Goal: Information Seeking & Learning: Learn about a topic

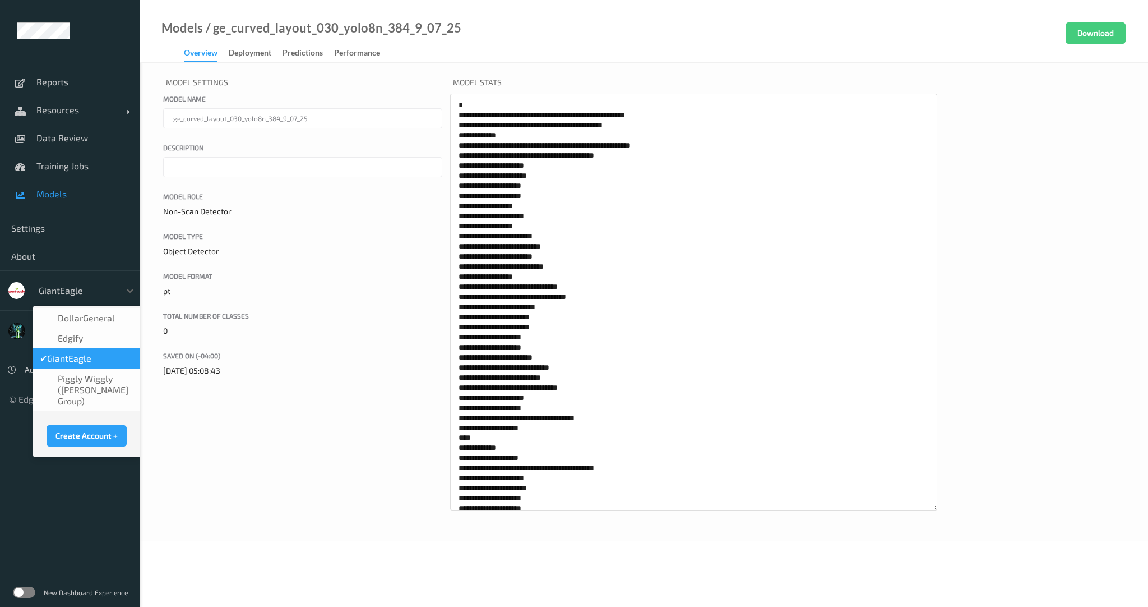
click at [83, 289] on div at bounding box center [77, 290] width 76 height 13
click at [49, 154] on link "Training Jobs" at bounding box center [70, 166] width 140 height 28
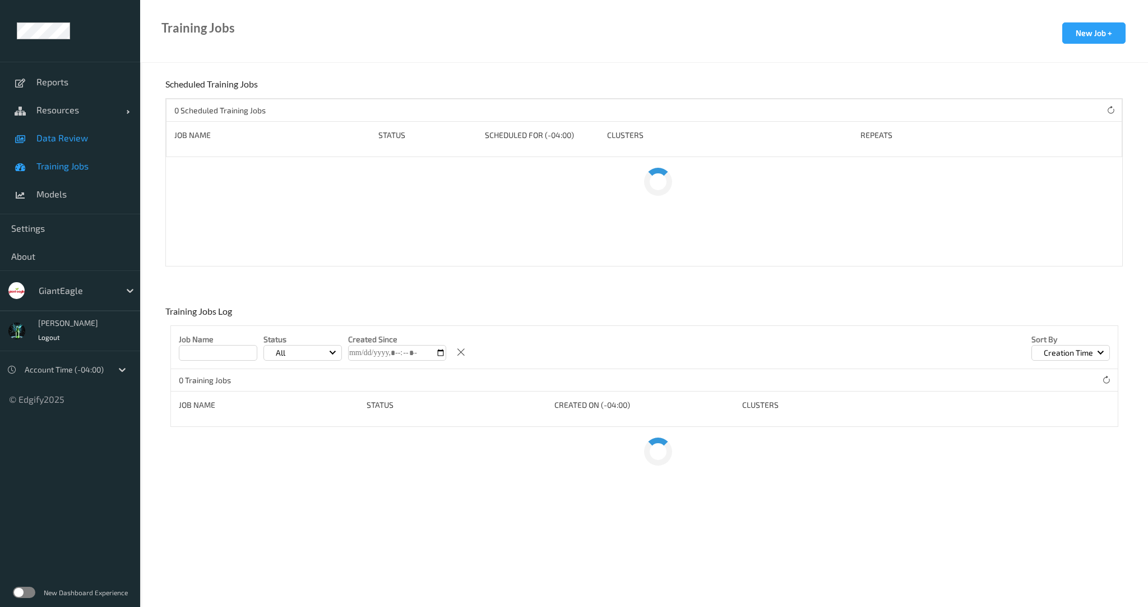
click at [55, 143] on link "Data Review" at bounding box center [70, 138] width 140 height 28
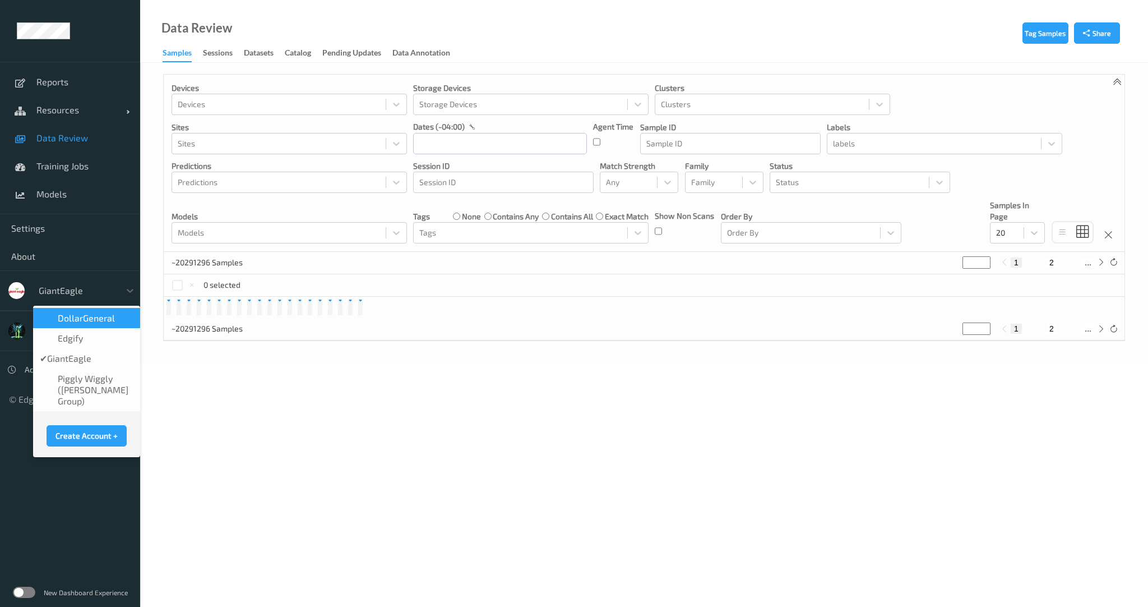
click at [50, 281] on div "GiantEagle" at bounding box center [76, 290] width 87 height 18
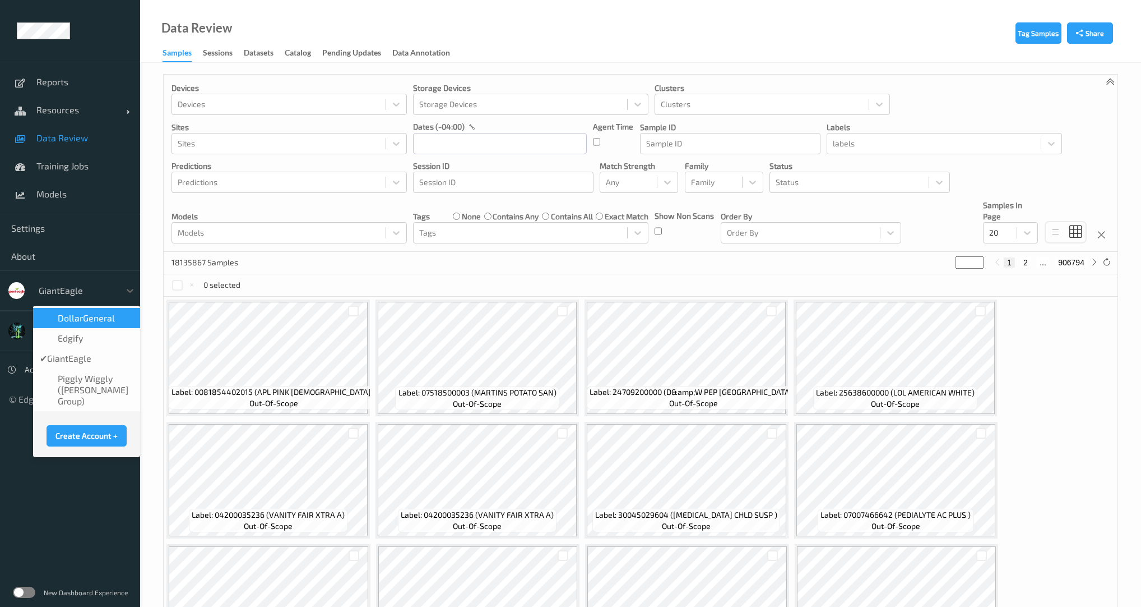
click at [89, 320] on span "DollarGeneral" at bounding box center [86, 317] width 57 height 11
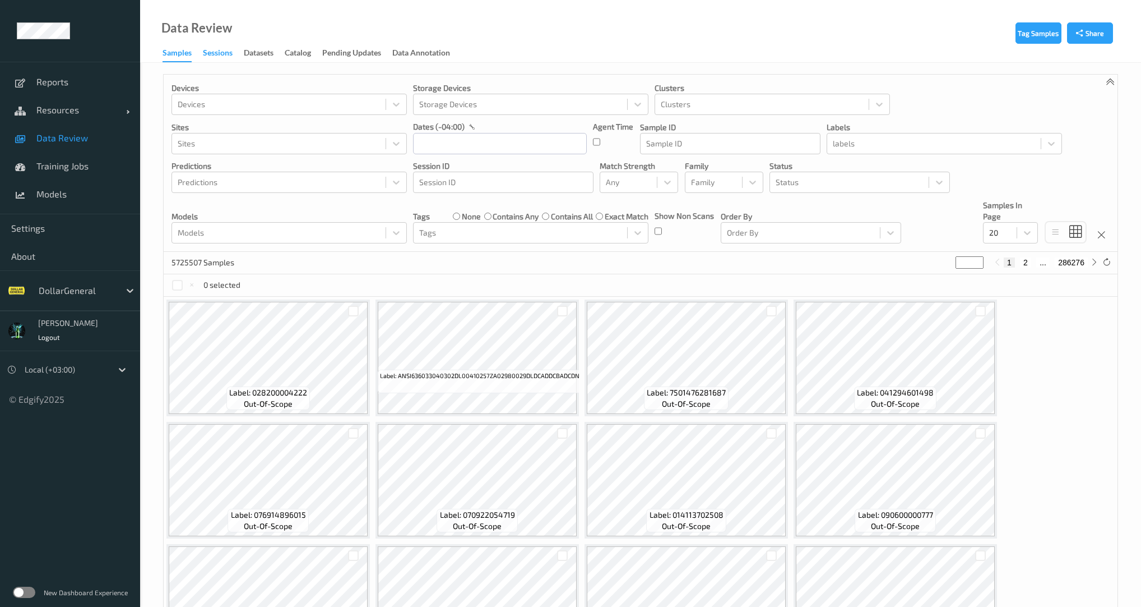
click at [203, 56] on div "Sessions" at bounding box center [218, 54] width 30 height 14
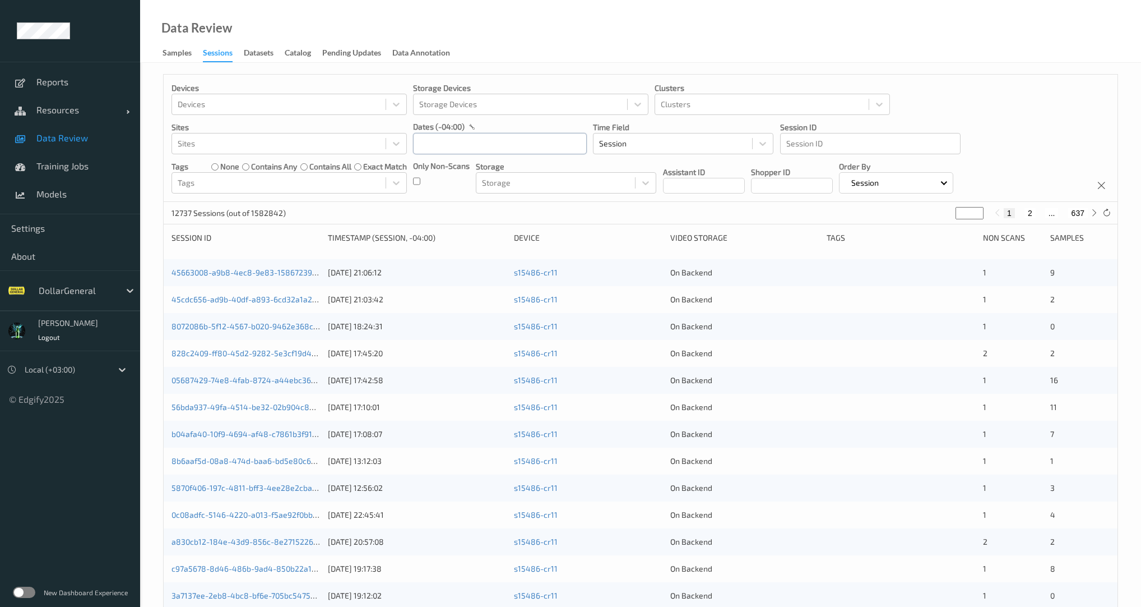
click at [470, 149] on input "text" at bounding box center [500, 143] width 174 height 21
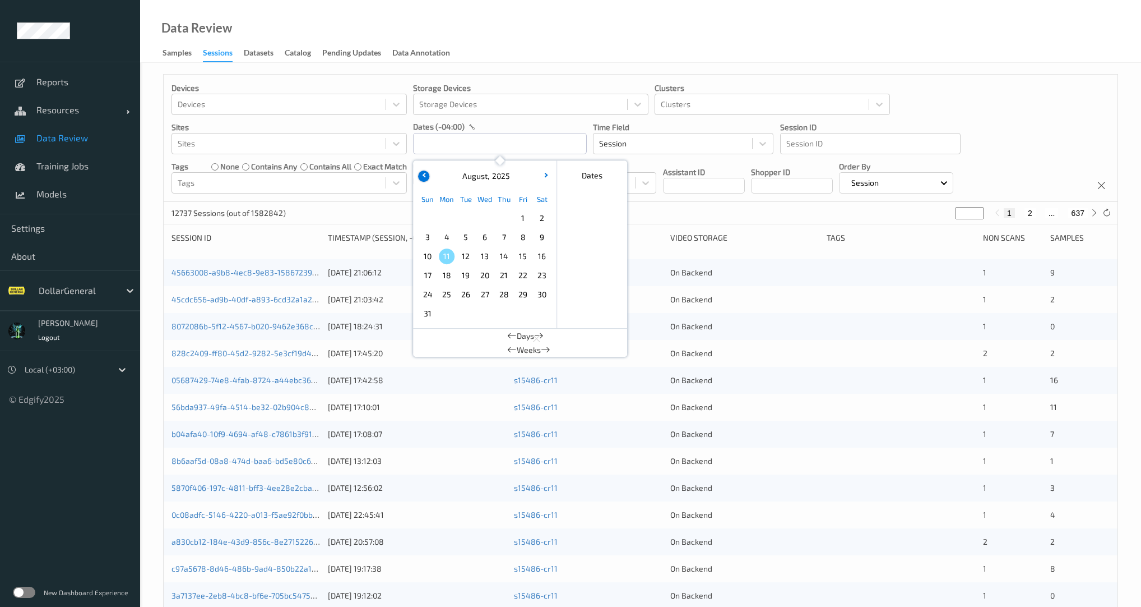
click at [425, 176] on icon "button" at bounding box center [424, 175] width 4 height 4
click at [433, 292] on span "27" at bounding box center [428, 294] width 16 height 16
click at [542, 168] on div "[DATE]" at bounding box center [484, 175] width 139 height 21
click at [543, 174] on icon "button" at bounding box center [545, 175] width 4 height 4
click at [432, 237] on span "3" at bounding box center [428, 237] width 16 height 16
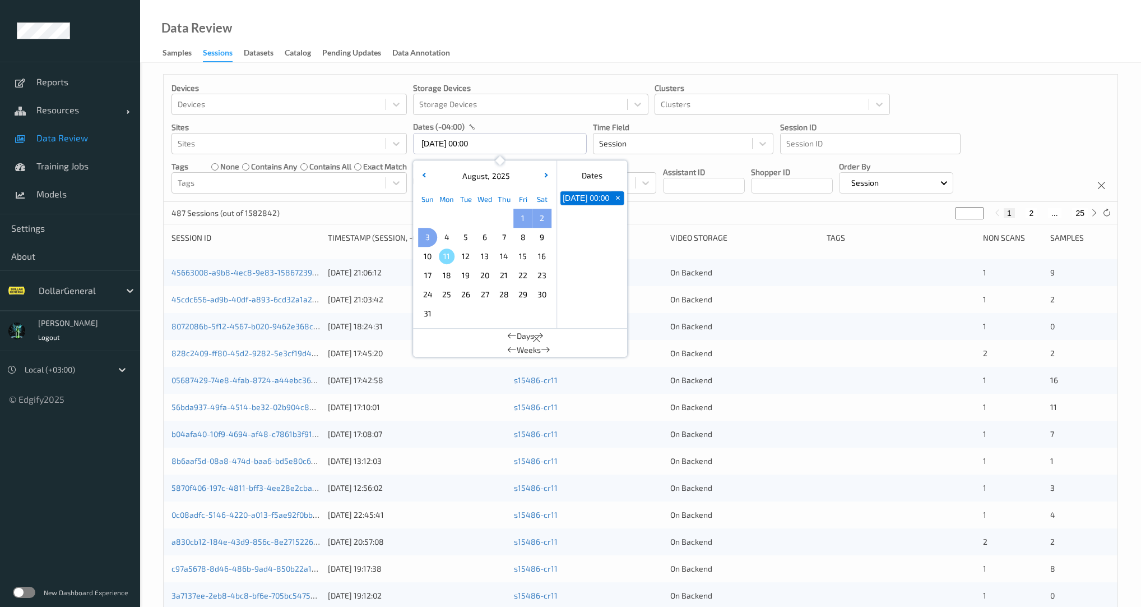
type input "[DATE] 00:00 -> [DATE] 23:59"
click at [388, 207] on div "~20 Sessions (out of 1582842) * 1 2 ..." at bounding box center [641, 213] width 954 height 22
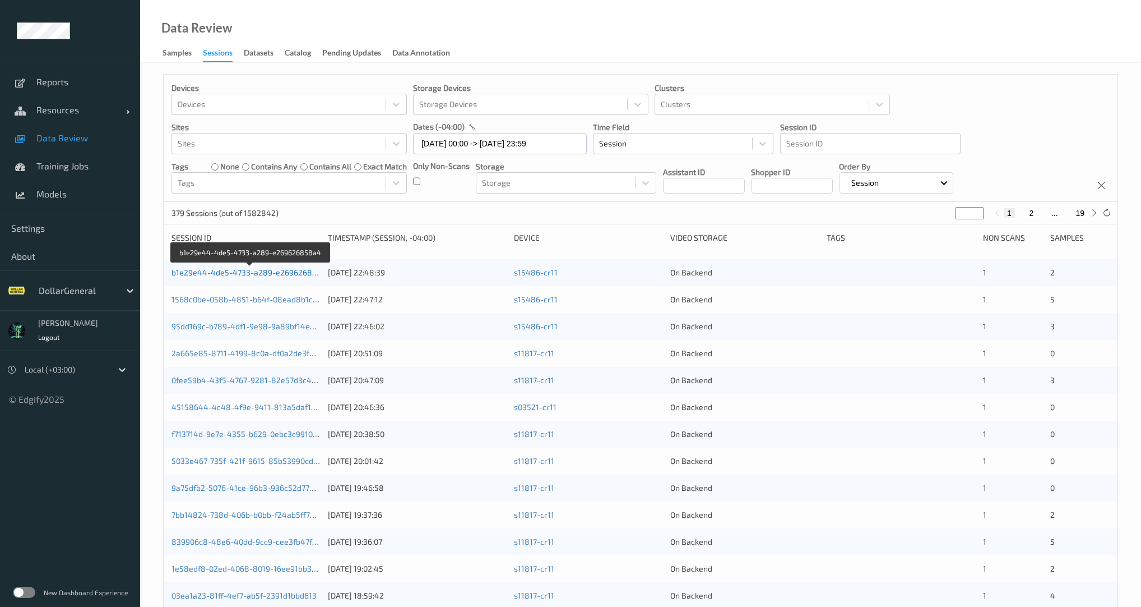
click at [251, 274] on link "b1e29e44-4de5-4733-a289-e269626858a4" at bounding box center [252, 272] width 160 height 10
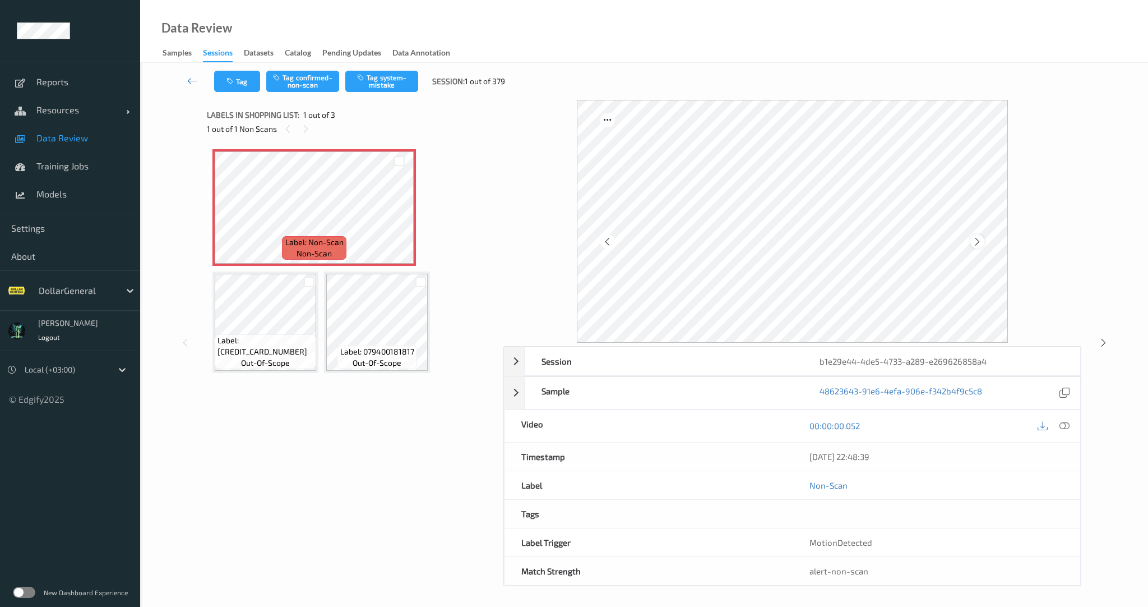
click at [976, 237] on icon at bounding box center [978, 242] width 10 height 10
click at [975, 237] on icon at bounding box center [978, 242] width 10 height 10
click at [1067, 428] on icon at bounding box center [1065, 425] width 10 height 10
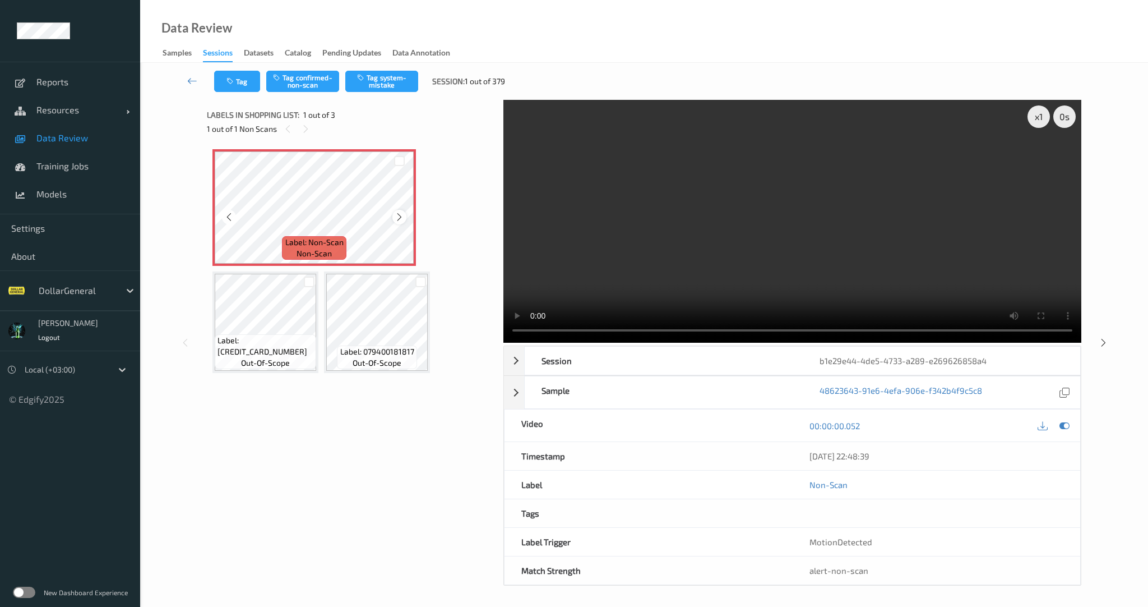
click at [397, 217] on icon at bounding box center [400, 217] width 10 height 10
click at [493, 332] on div "x 1 0 s Session b1e29e44-4de5-4733-a289-e269626858a4 Session ID b1e29e44-4de5-4…" at bounding box center [644, 342] width 875 height 485
click at [398, 218] on icon at bounding box center [400, 217] width 10 height 10
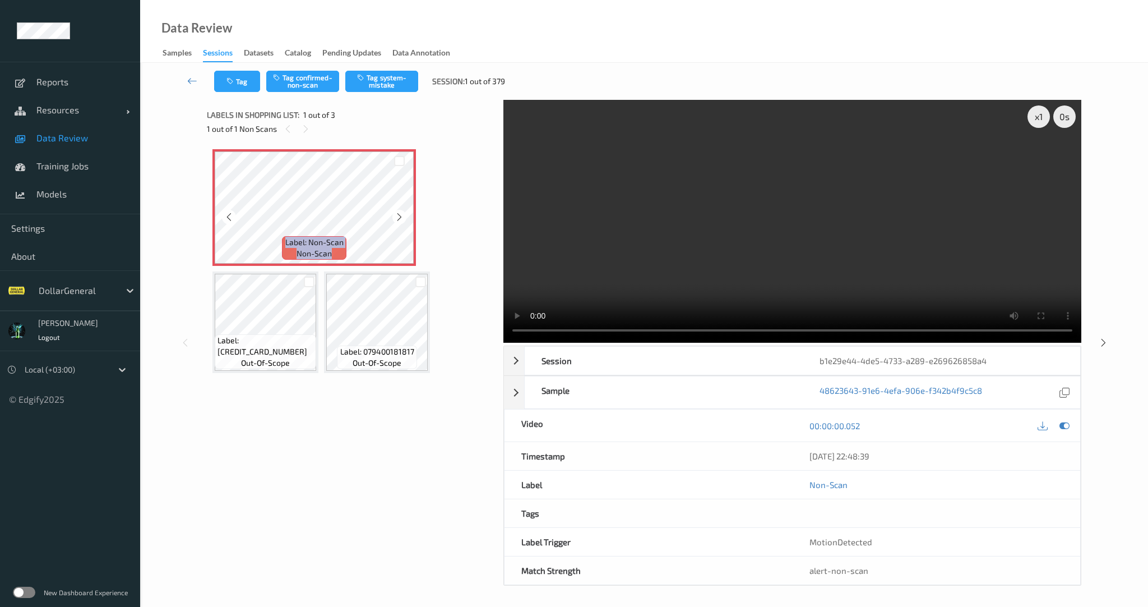
click at [398, 218] on icon at bounding box center [400, 217] width 10 height 10
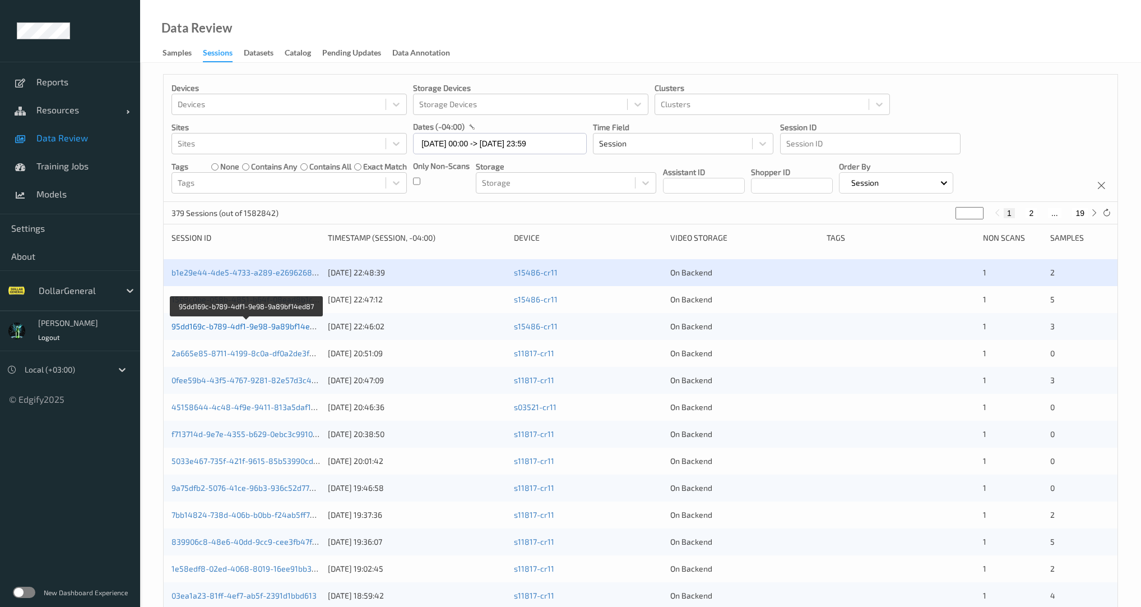
click at [298, 323] on link "95dd169c-b789-4df1-9e98-9a89bf14ed87" at bounding box center [248, 326] width 152 height 10
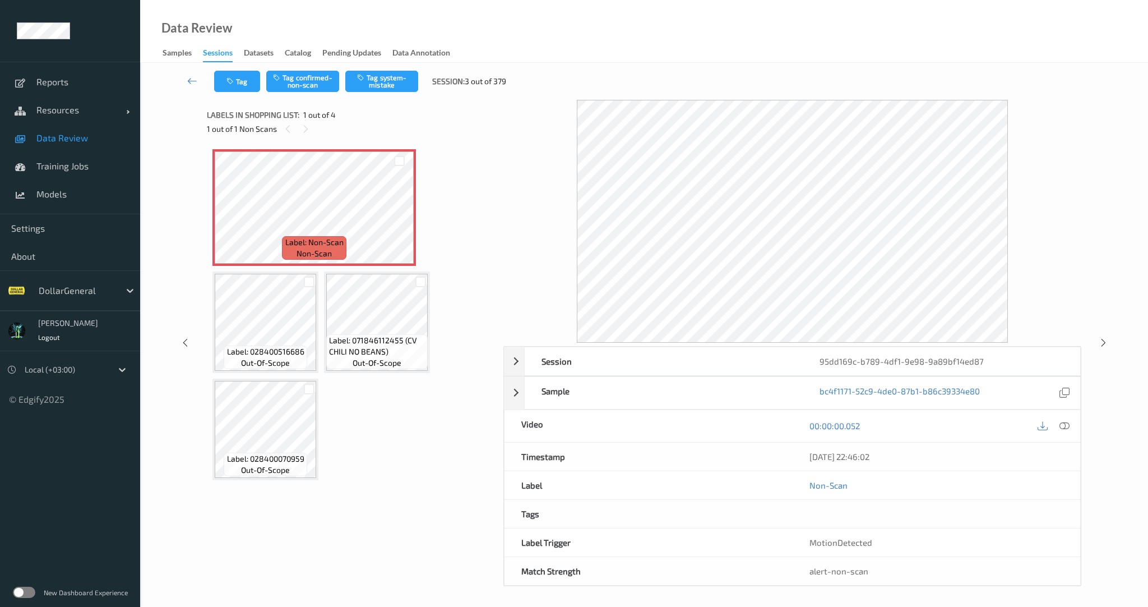
click at [1086, 430] on div "Session 95dd169c-b789-4df1-9e98-9a89bf14ed87 Session ID 95dd169c-b789-4df1-9e98…" at bounding box center [644, 343] width 962 height 486
click at [1077, 430] on div "00:00:00.052" at bounding box center [937, 426] width 288 height 32
click at [1070, 428] on div at bounding box center [1064, 425] width 15 height 15
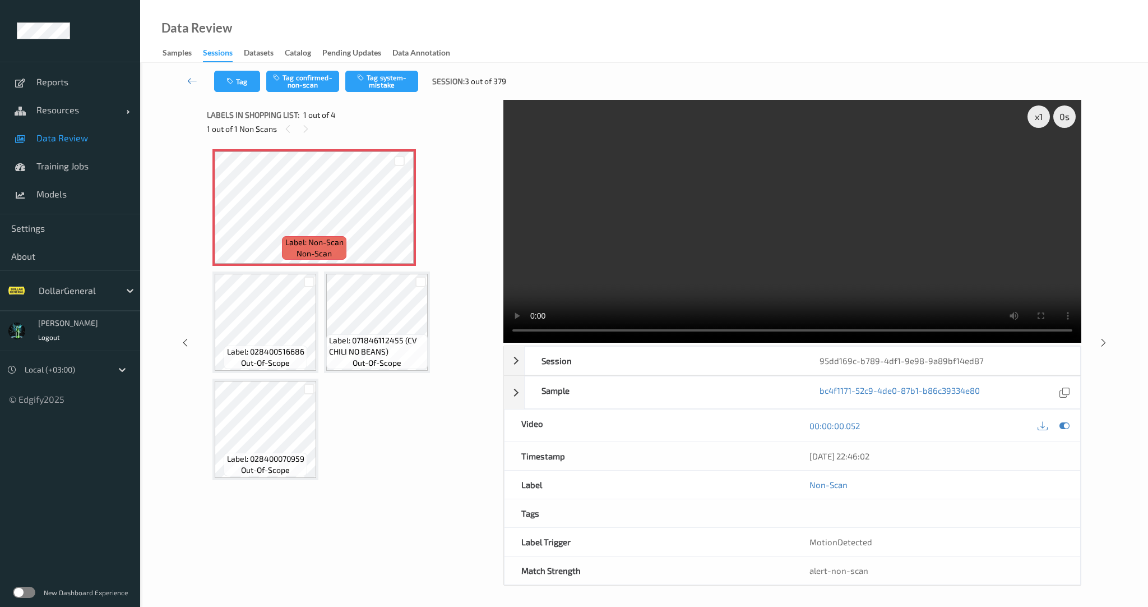
click at [433, 549] on div "Labels in shopping list: 1 out of 4 1 out of 1 Non Scans Label: Non-Scan non-sc…" at bounding box center [351, 342] width 289 height 485
drag, startPoint x: 816, startPoint y: 363, endPoint x: 993, endPoint y: 362, distance: 177.1
click at [992, 362] on div "95dd169c-b789-4df1-9e98-9a89bf14ed87" at bounding box center [941, 360] width 277 height 28
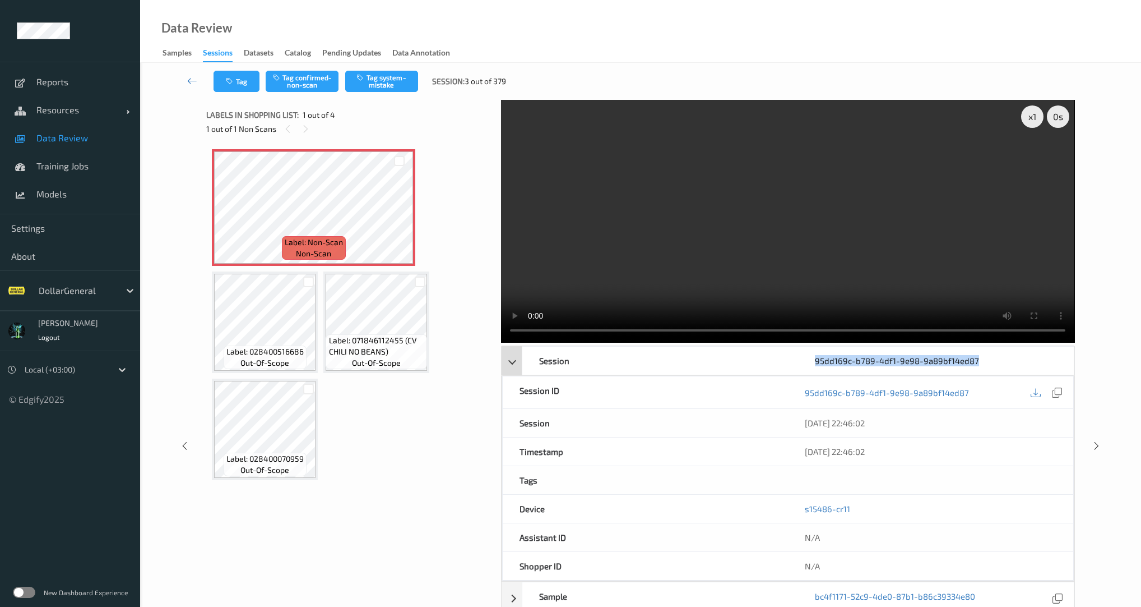
copy div "95dd169c-b789-4df1-9e98-9a89bf14ed87"
click at [725, 256] on video at bounding box center [787, 221] width 573 height 243
click at [1035, 393] on icon at bounding box center [1036, 392] width 10 height 10
